Goal: Task Accomplishment & Management: Manage account settings

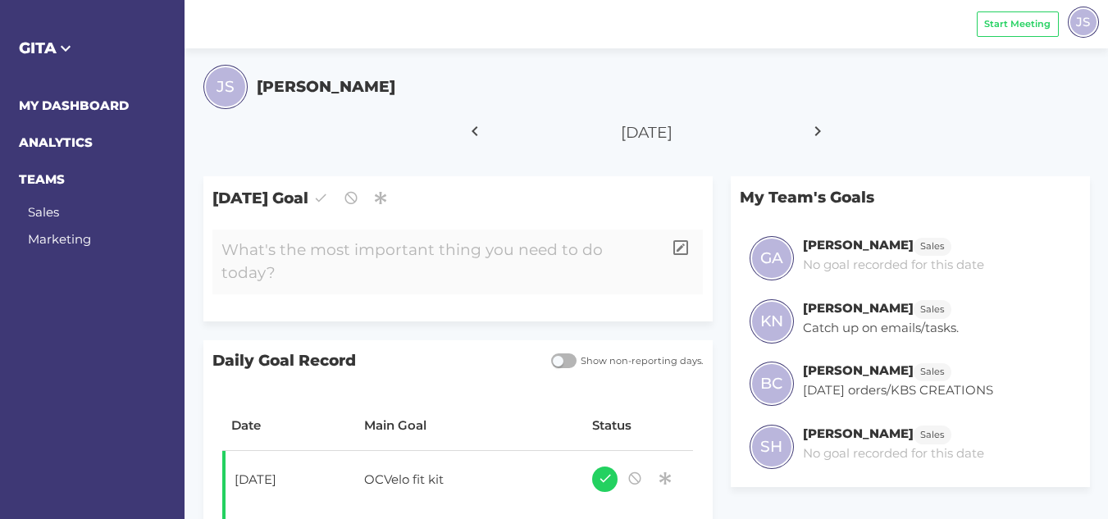
click at [394, 251] on div at bounding box center [437, 262] width 450 height 65
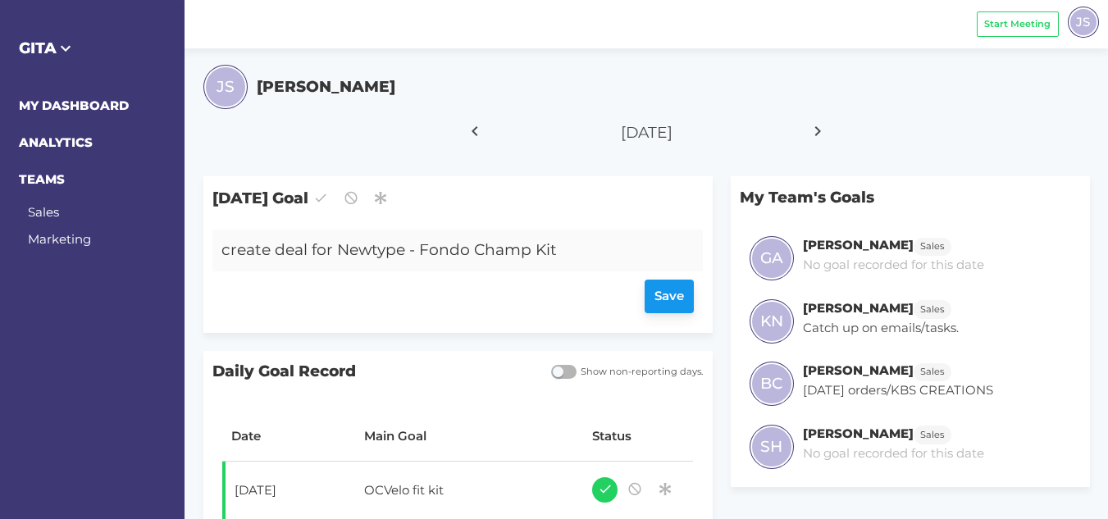
click at [660, 304] on div "Save" at bounding box center [458, 298] width 473 height 34
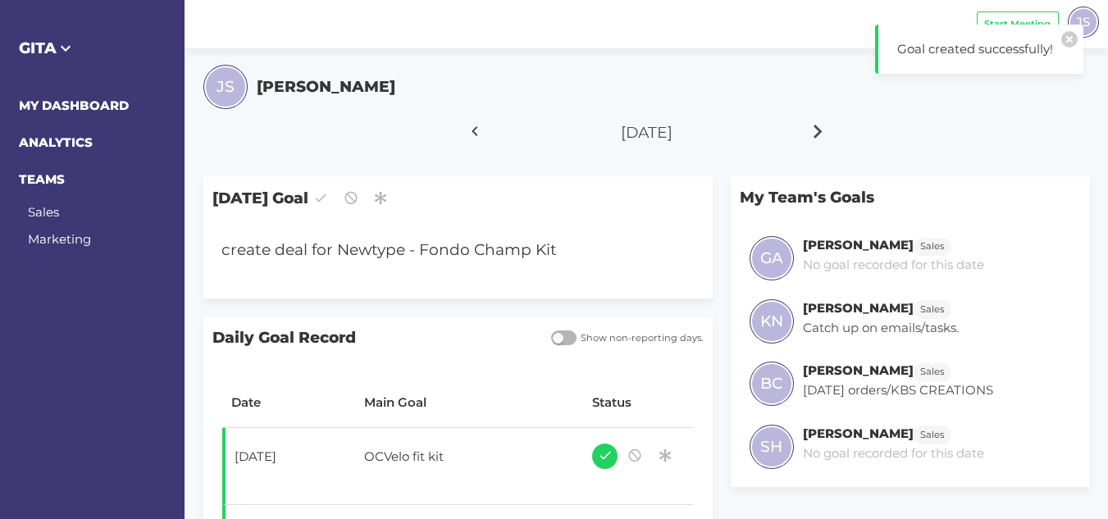
click at [814, 132] on icon at bounding box center [819, 131] width 28 height 41
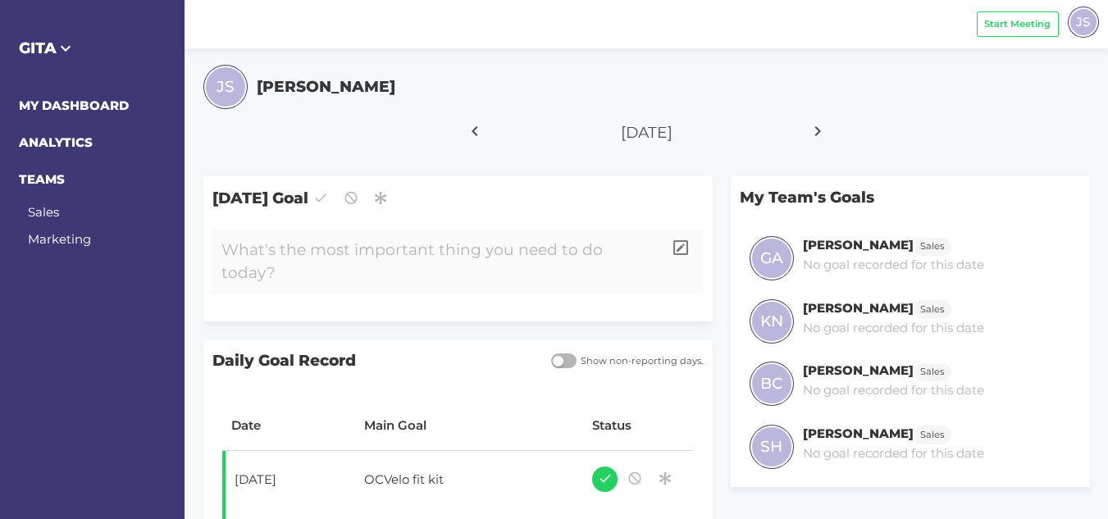
click at [326, 253] on div at bounding box center [437, 262] width 450 height 65
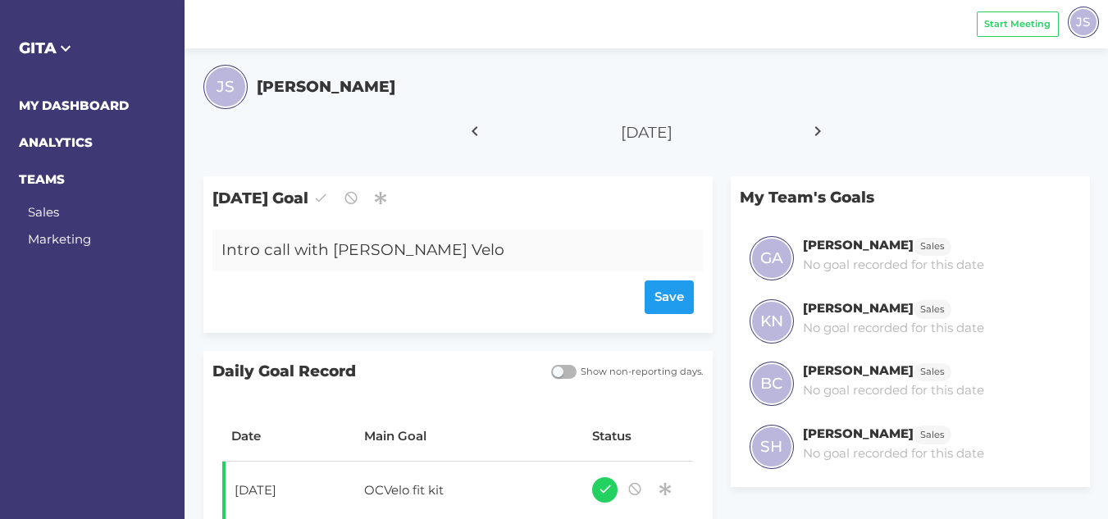
click at [333, 252] on div "Intro call with [PERSON_NAME] Velo" at bounding box center [437, 251] width 450 height 42
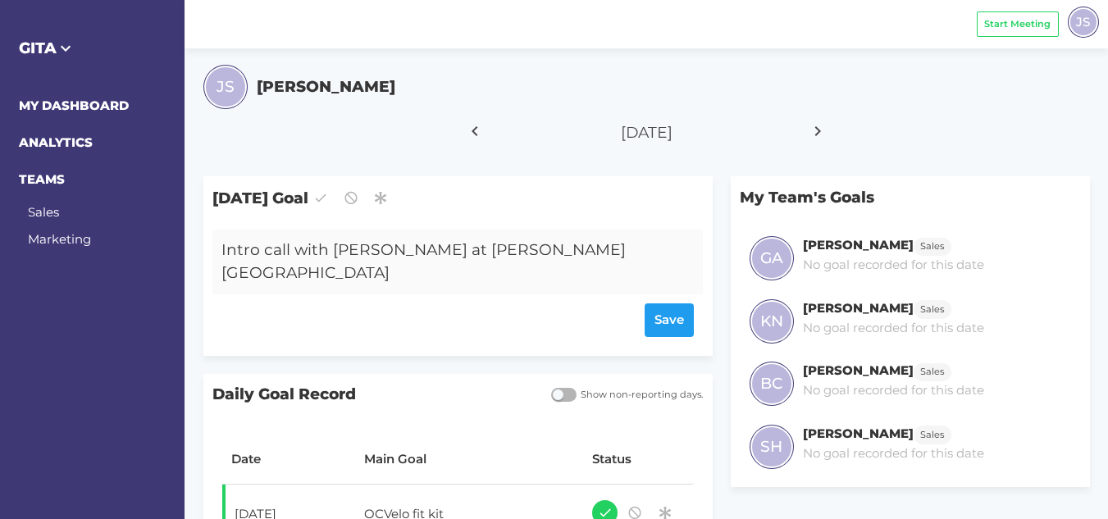
click at [442, 250] on div "Intro call with [PERSON_NAME] at [PERSON_NAME][GEOGRAPHIC_DATA]" at bounding box center [437, 262] width 450 height 65
click at [661, 304] on div "Save" at bounding box center [458, 321] width 473 height 34
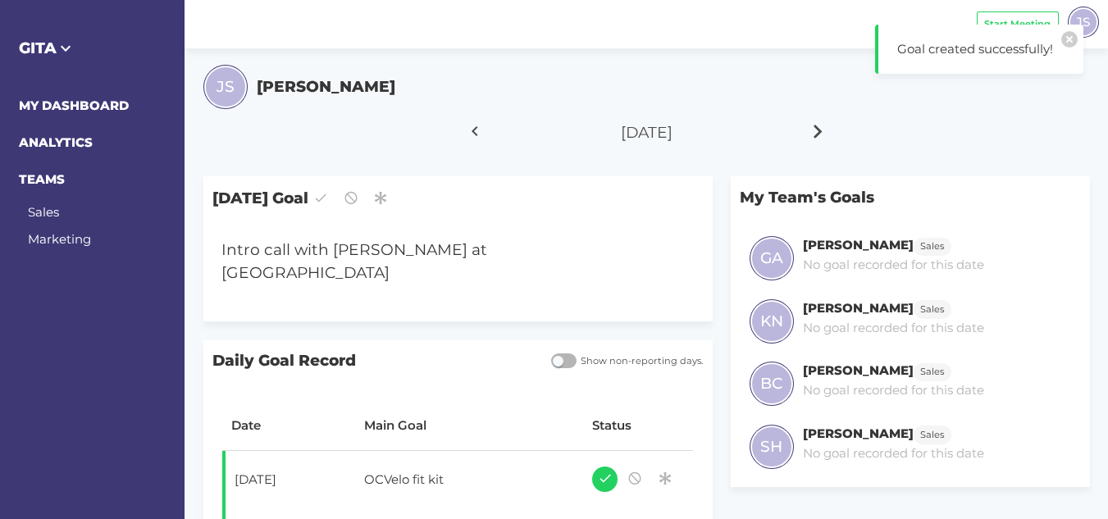
click at [820, 135] on icon at bounding box center [819, 131] width 28 height 41
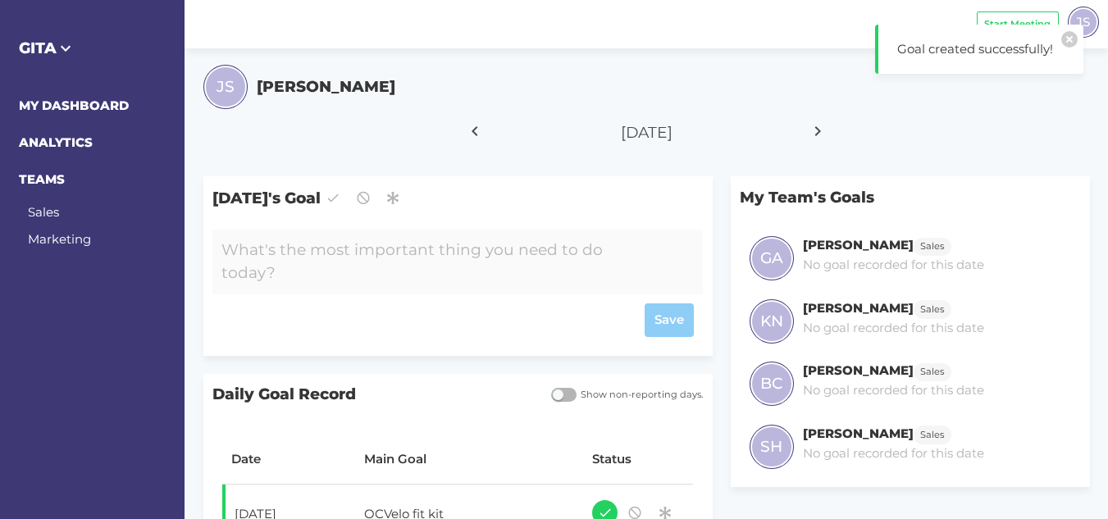
click at [484, 245] on div at bounding box center [437, 262] width 450 height 65
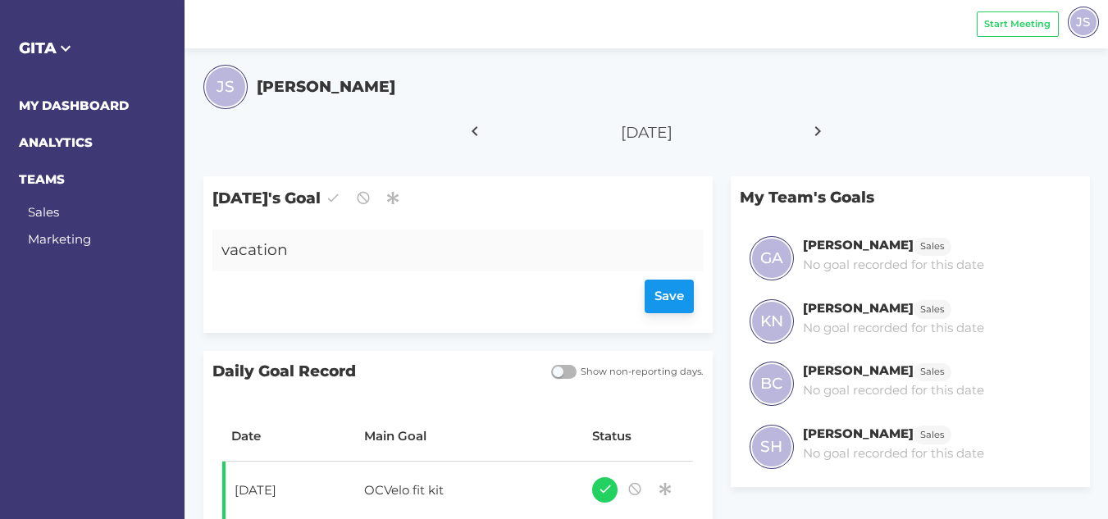
click at [653, 301] on div "Save" at bounding box center [458, 298] width 473 height 34
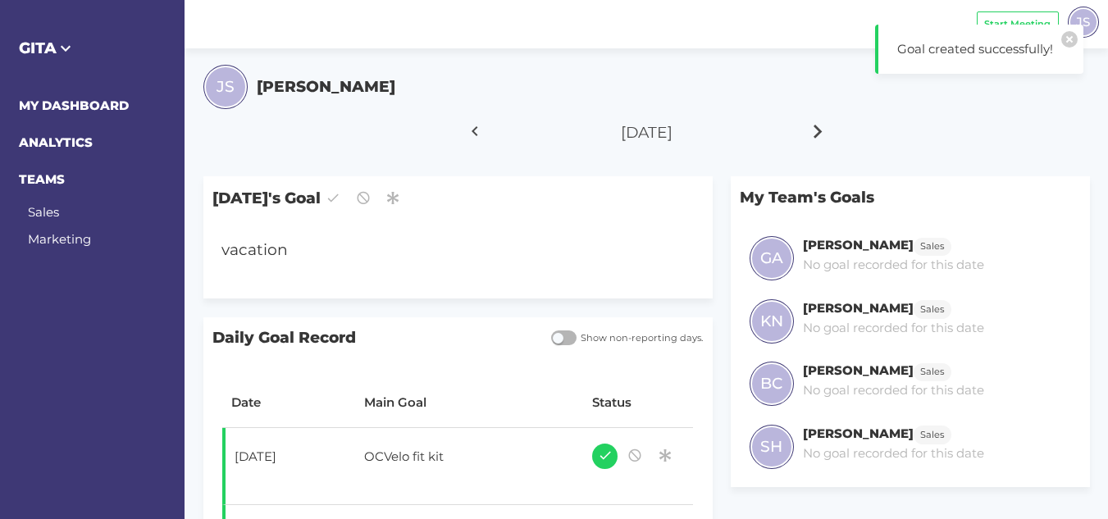
click at [816, 135] on icon at bounding box center [819, 131] width 28 height 41
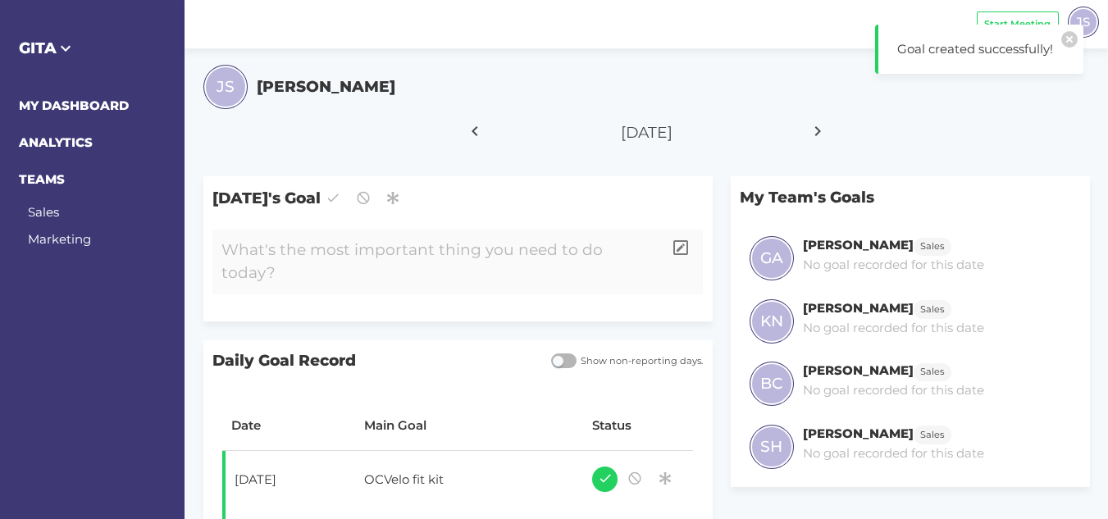
click at [473, 244] on div at bounding box center [437, 262] width 450 height 65
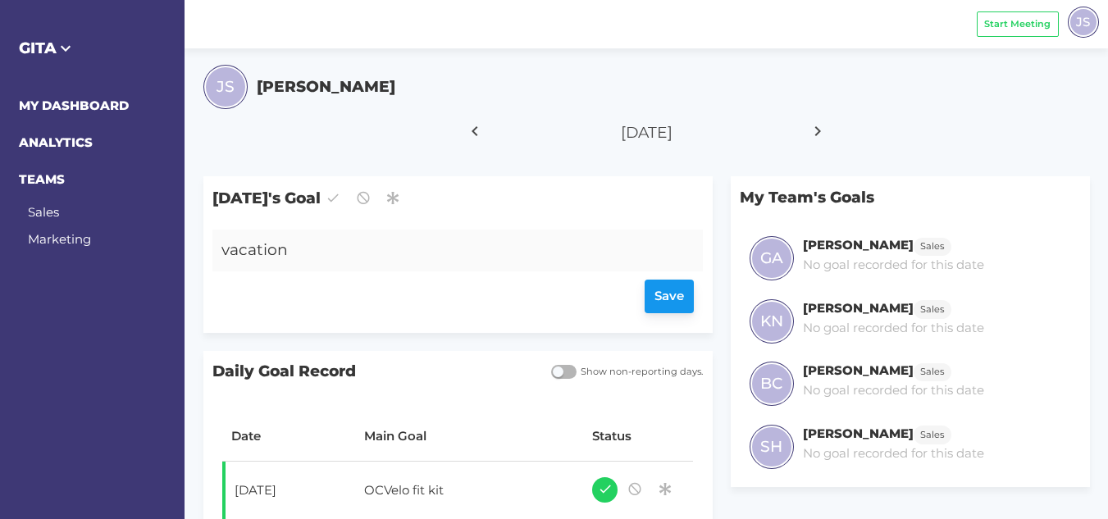
click at [669, 301] on div "Save" at bounding box center [458, 298] width 473 height 34
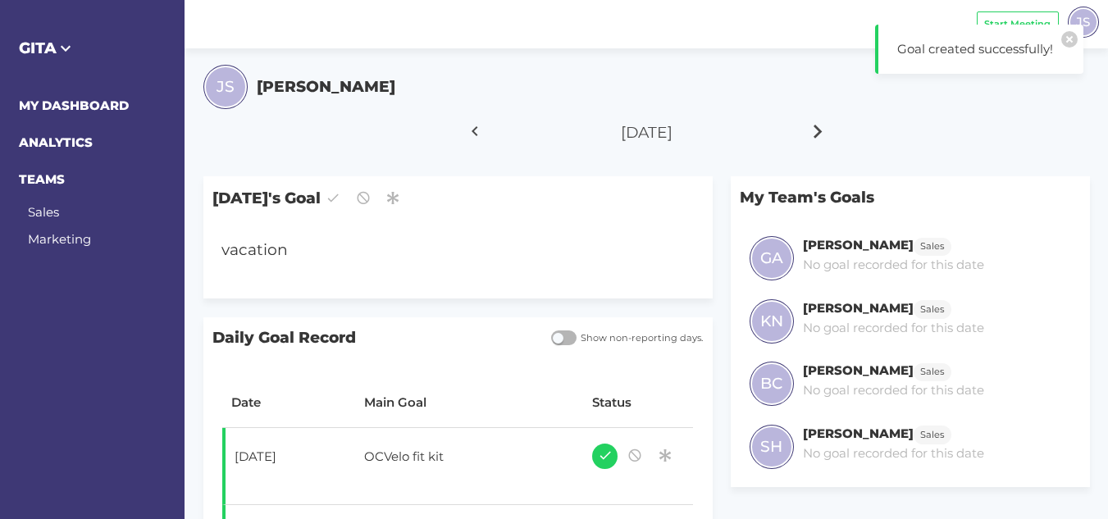
click at [815, 134] on icon at bounding box center [819, 131] width 28 height 41
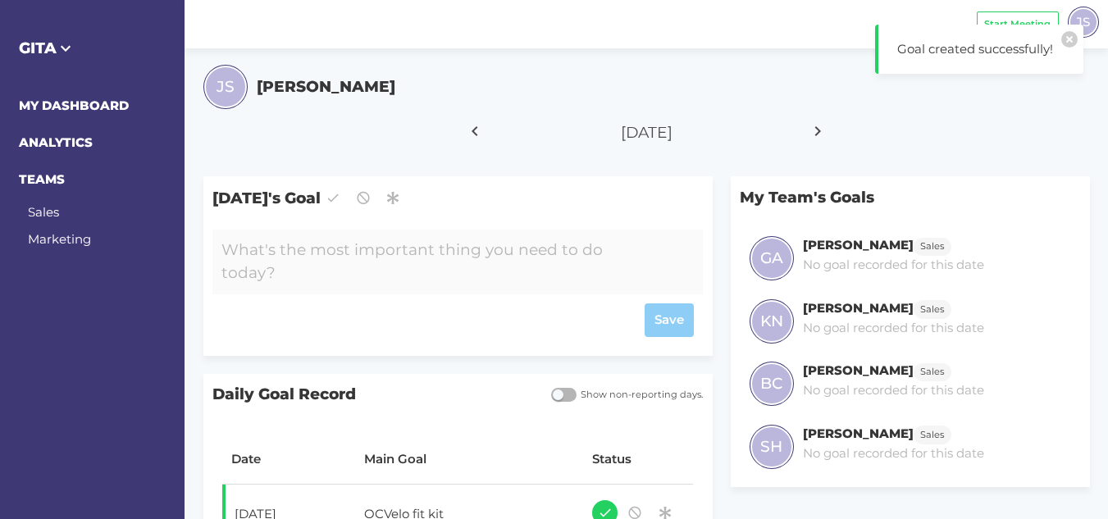
click at [507, 258] on div at bounding box center [437, 262] width 450 height 65
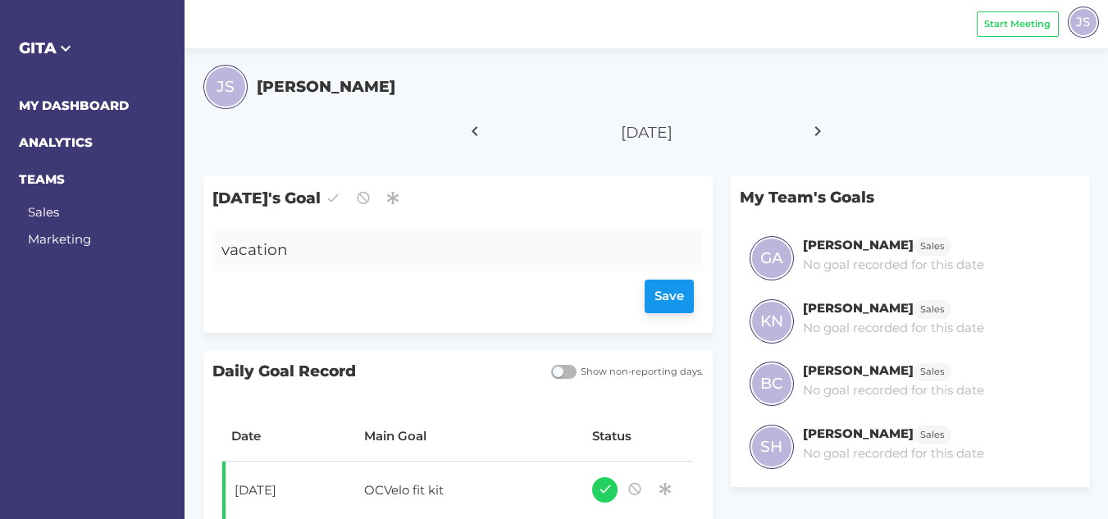
click at [660, 301] on div "Save" at bounding box center [458, 298] width 473 height 34
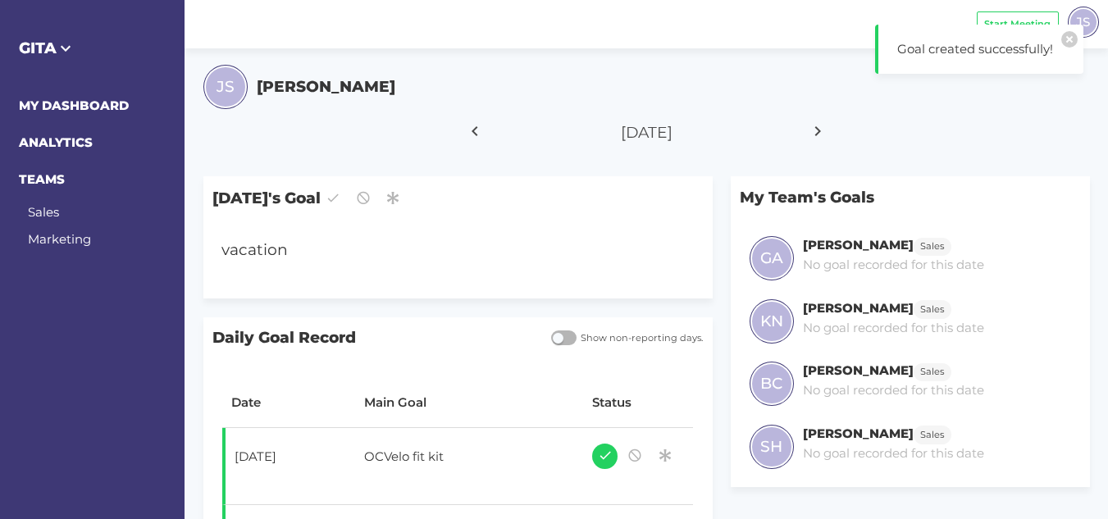
click at [491, 149] on div at bounding box center [475, 135] width 69 height 46
click at [483, 134] on icon at bounding box center [475, 131] width 28 height 41
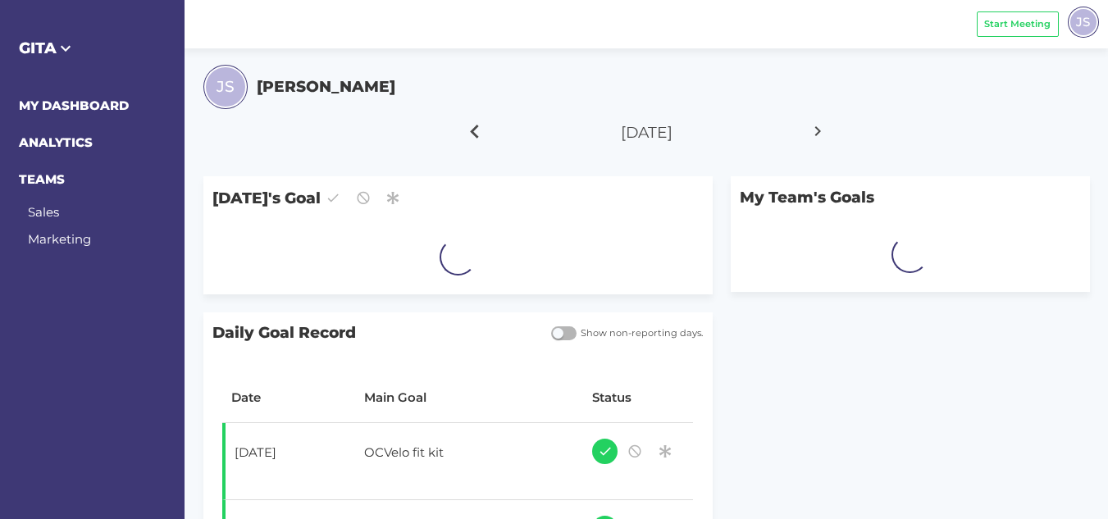
click at [483, 134] on icon at bounding box center [475, 131] width 28 height 41
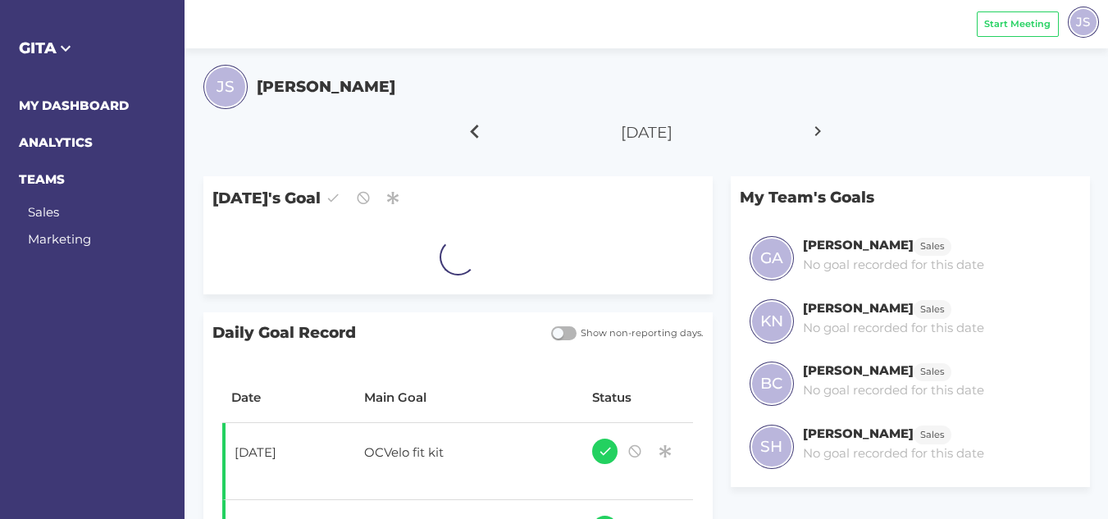
click at [483, 134] on icon at bounding box center [475, 131] width 28 height 41
